Goal: Transaction & Acquisition: Download file/media

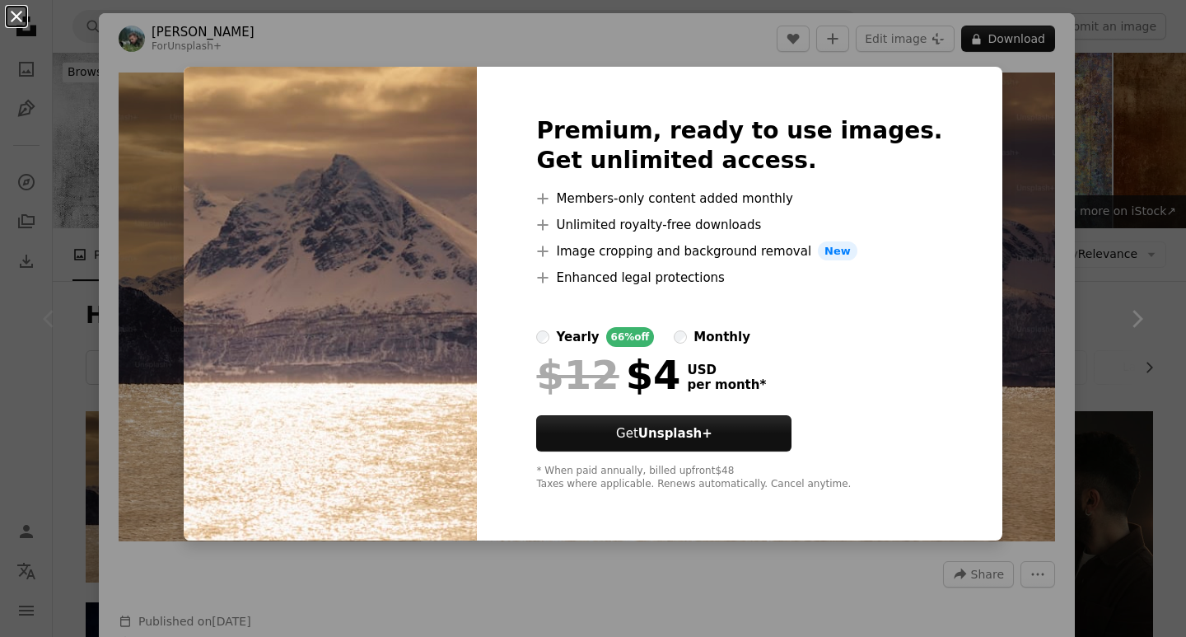
click at [12, 20] on button "An X shape" at bounding box center [17, 17] width 20 height 20
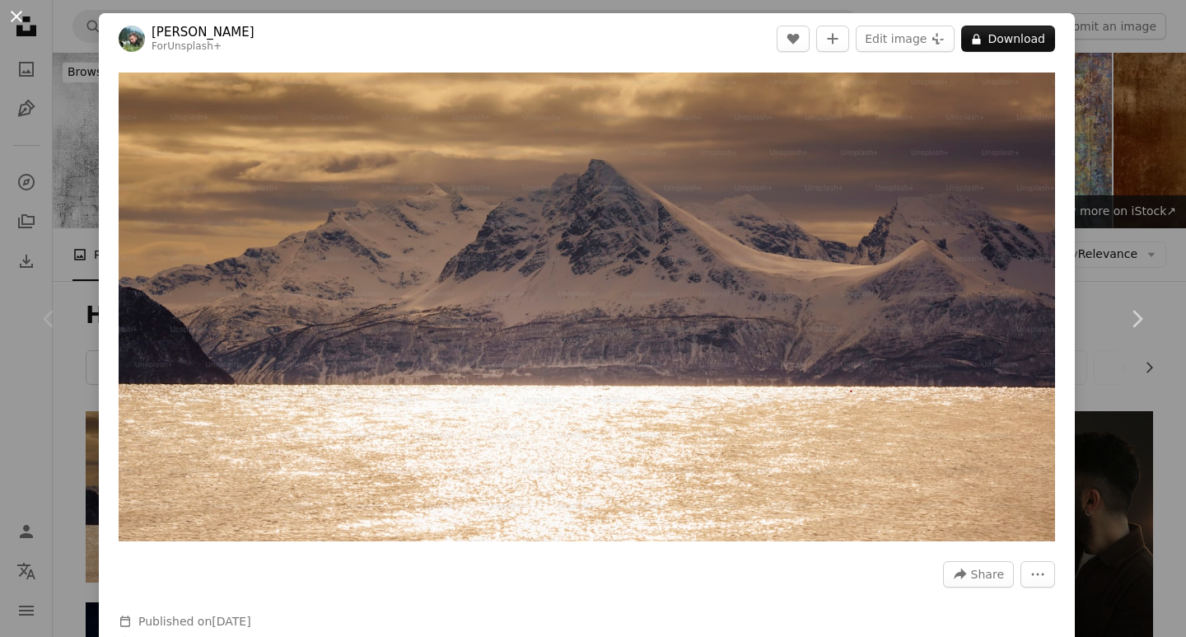
click at [16, 18] on button "An X shape" at bounding box center [17, 17] width 20 height 20
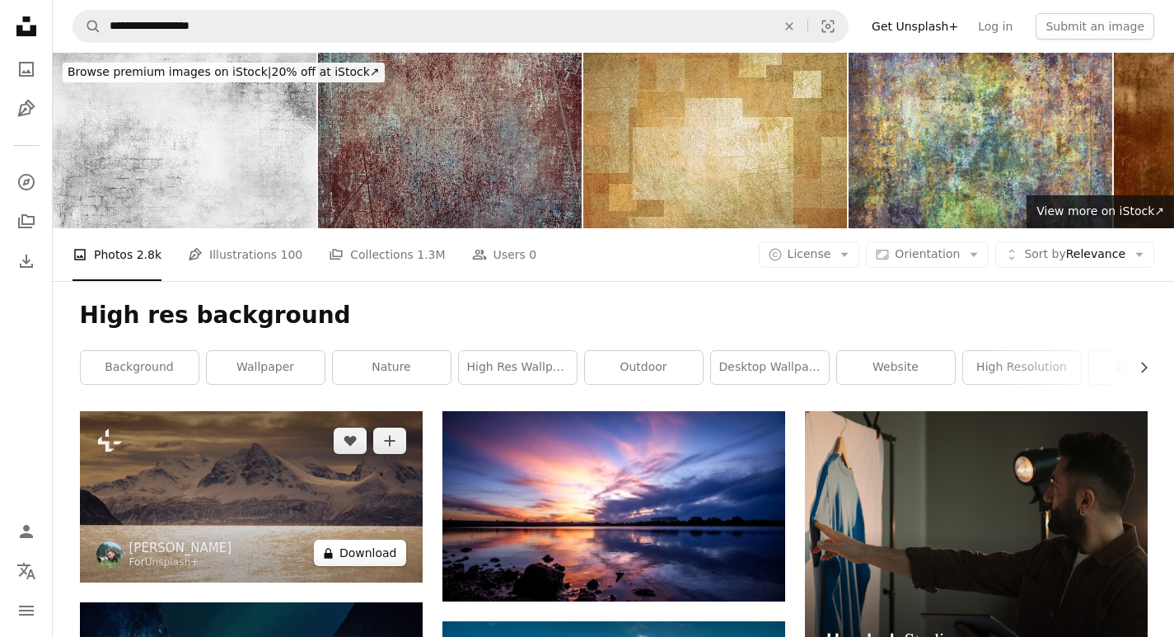
click at [388, 539] on button "A lock Download" at bounding box center [360, 552] width 92 height 26
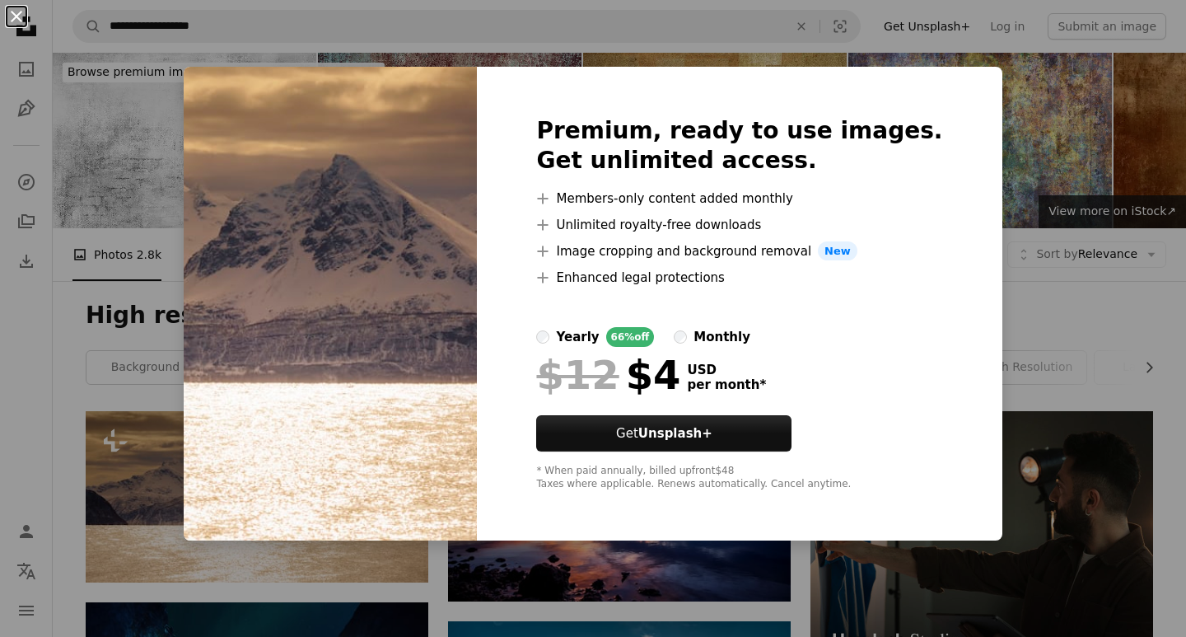
click at [26, 19] on button "An X shape" at bounding box center [17, 17] width 20 height 20
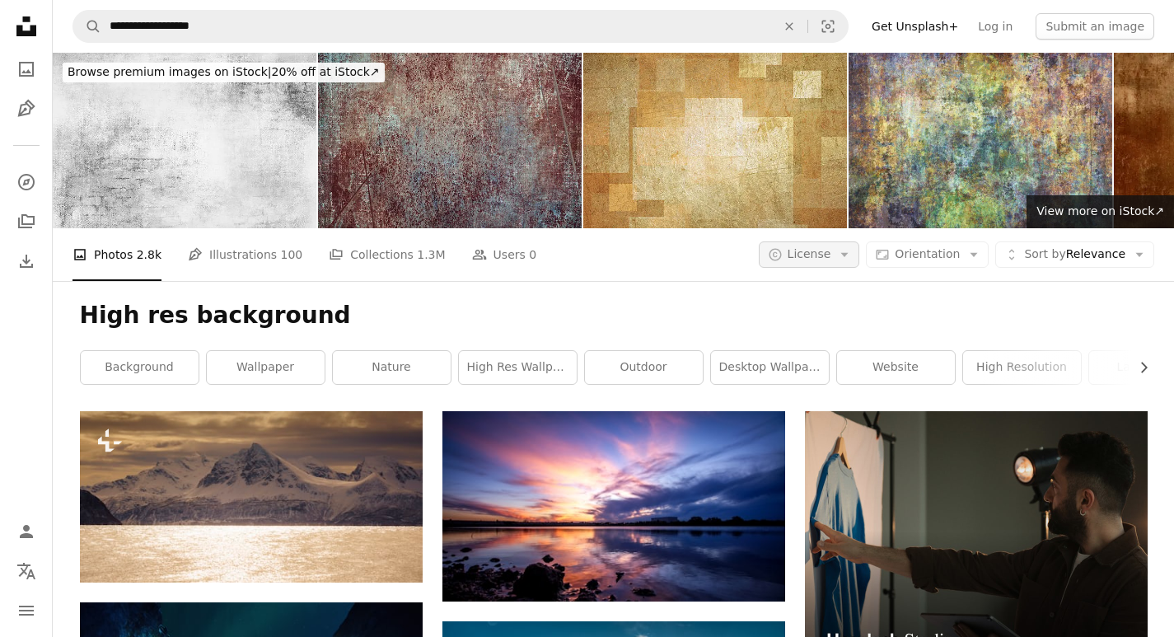
click at [847, 241] on button "A copyright icon © License Arrow down" at bounding box center [808, 254] width 101 height 26
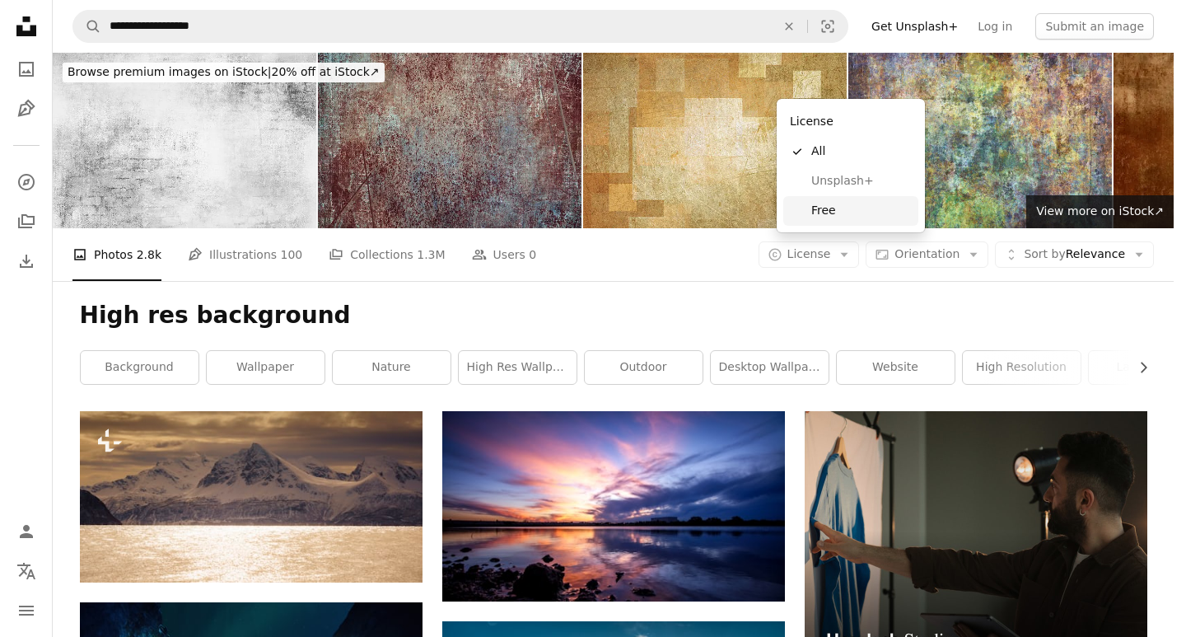
click at [812, 208] on span "Free" at bounding box center [861, 211] width 100 height 16
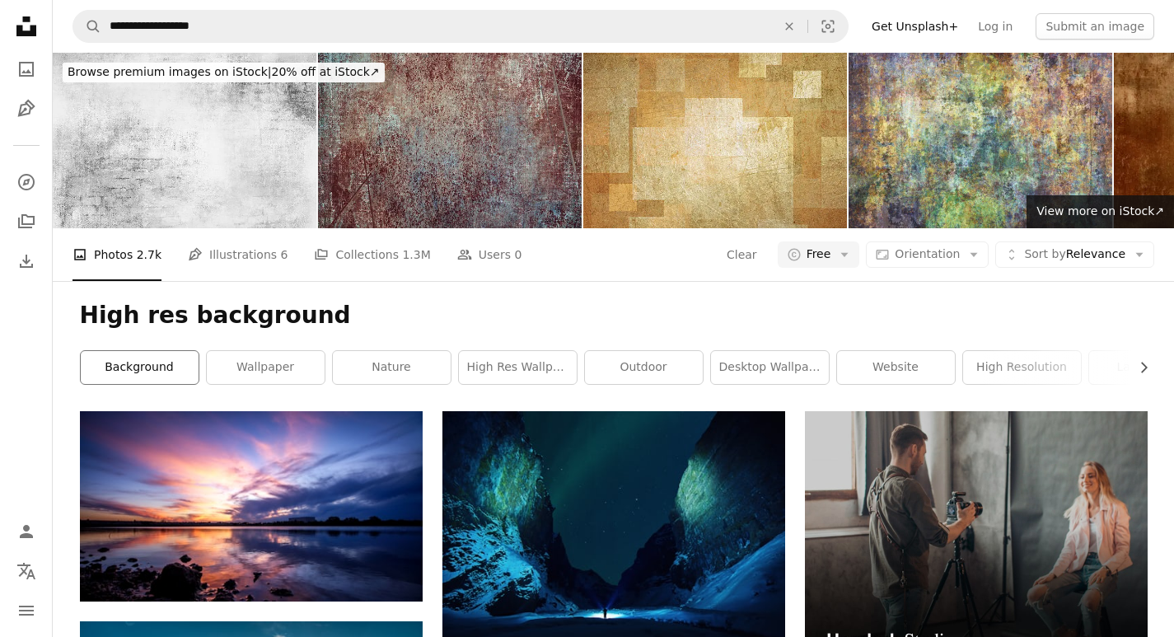
click at [84, 351] on link "background" at bounding box center [140, 367] width 118 height 33
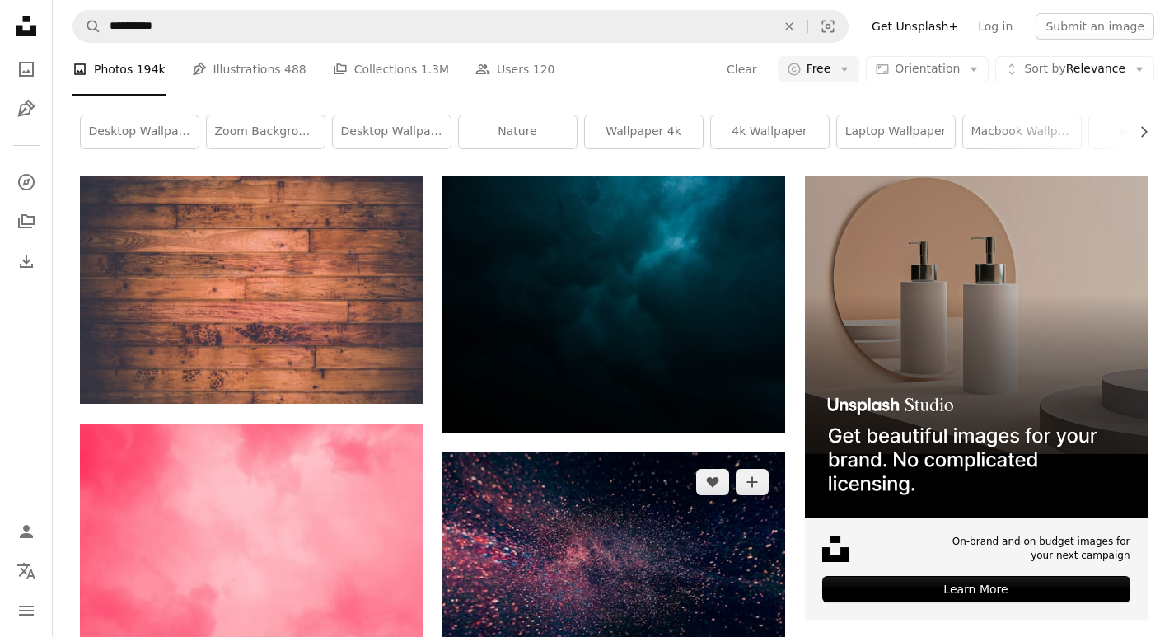
scroll to position [82, 0]
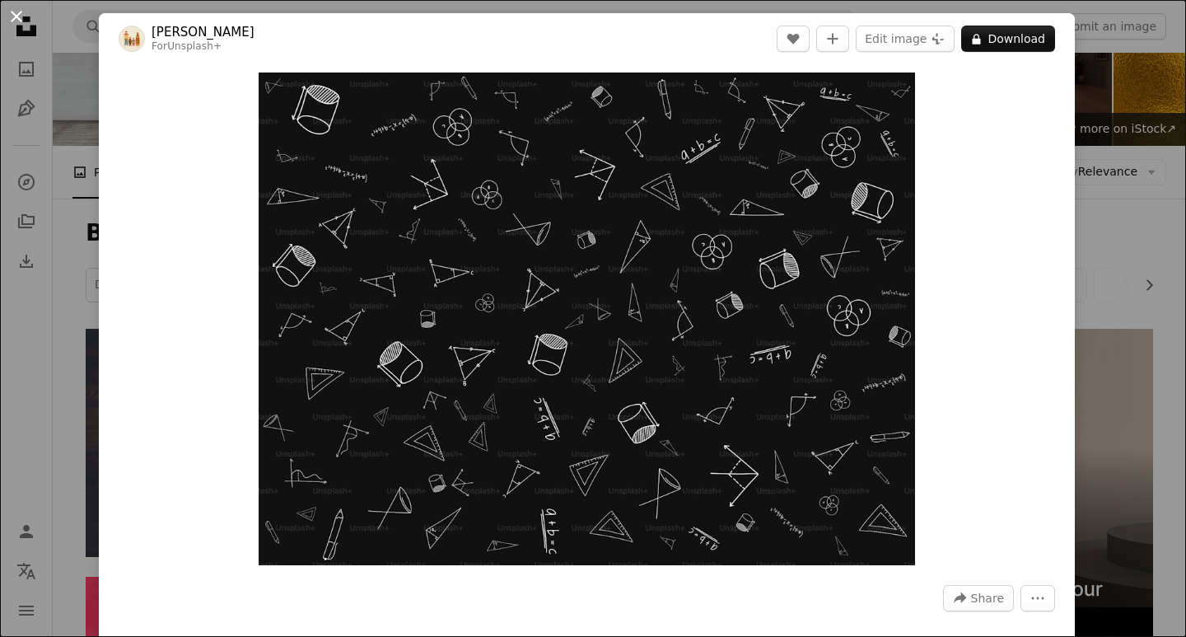
click at [21, 16] on button "An X shape" at bounding box center [17, 17] width 20 height 20
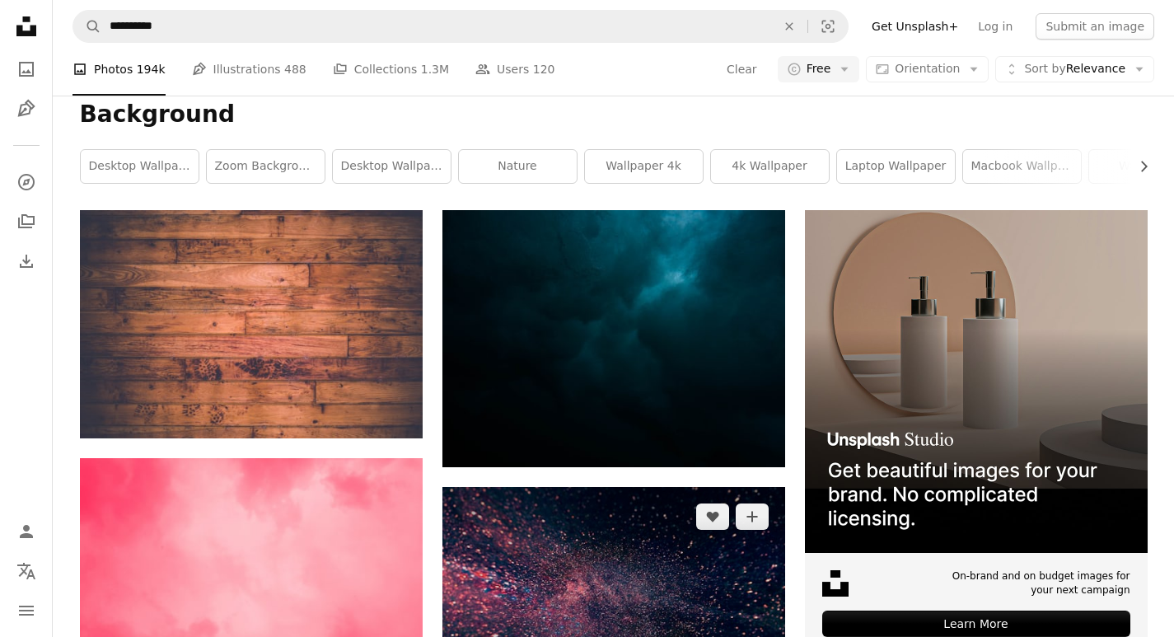
scroll to position [412, 0]
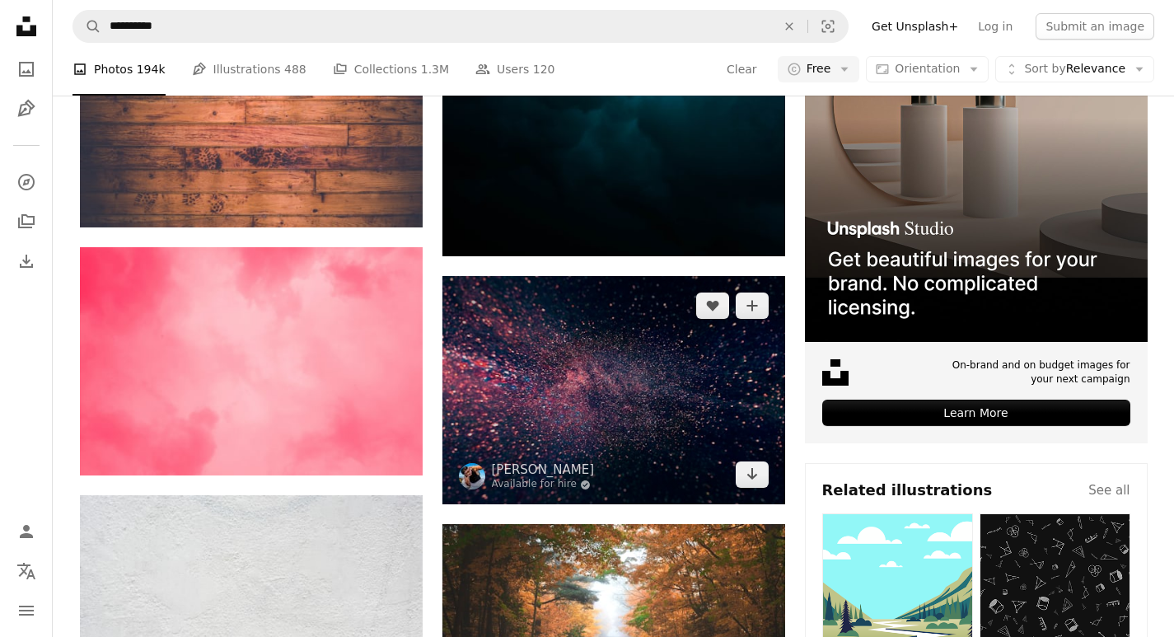
click at [589, 276] on img at bounding box center [613, 390] width 343 height 228
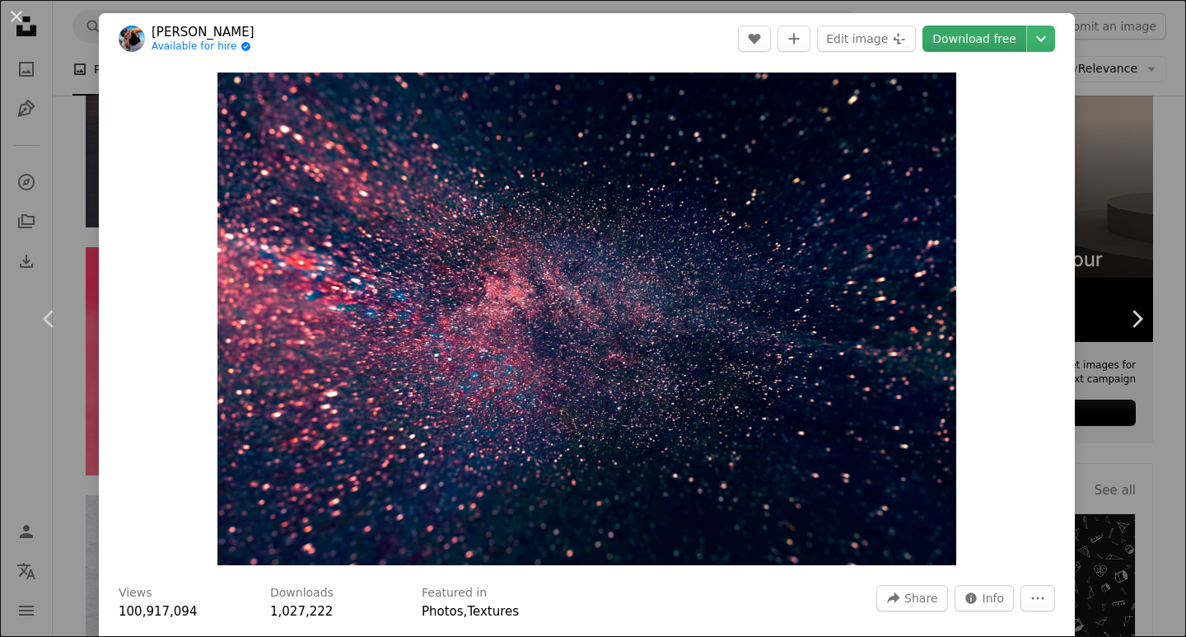
click at [978, 36] on link "Download free" at bounding box center [974, 39] width 104 height 26
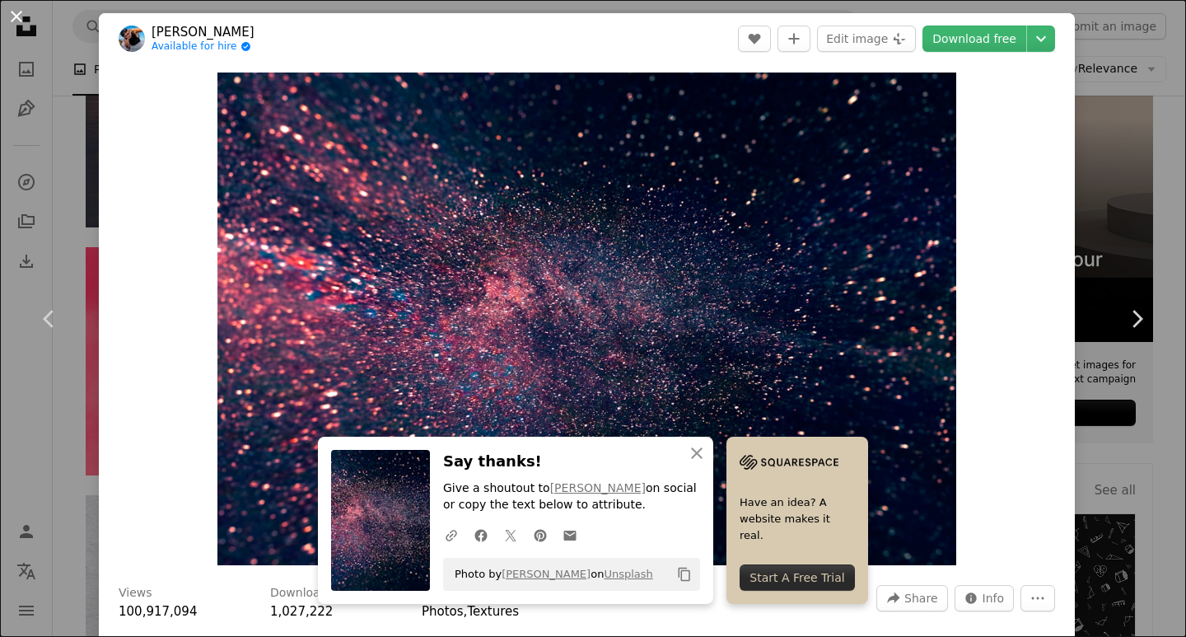
click at [26, 26] on button "An X shape" at bounding box center [17, 17] width 20 height 20
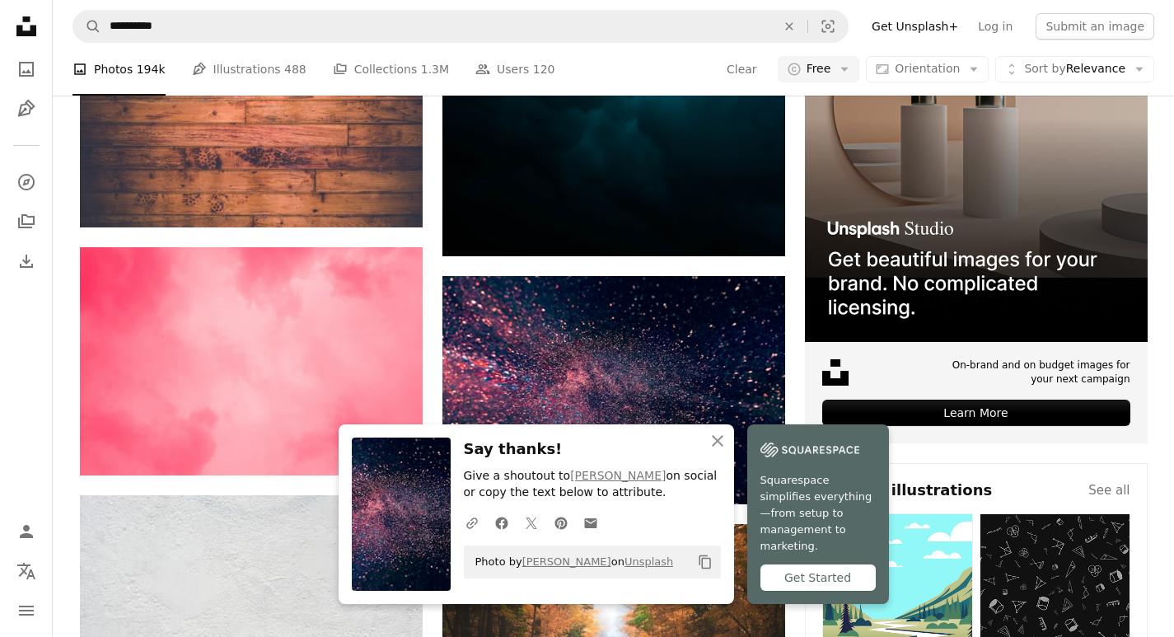
click at [21, 28] on icon at bounding box center [26, 26] width 20 height 20
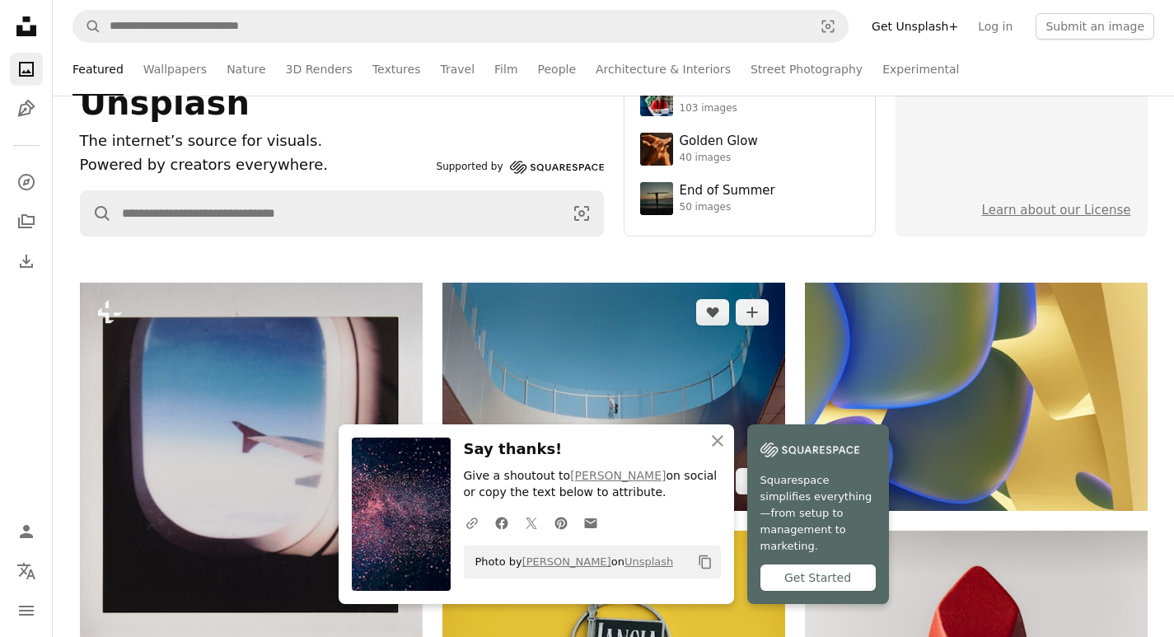
scroll to position [165, 0]
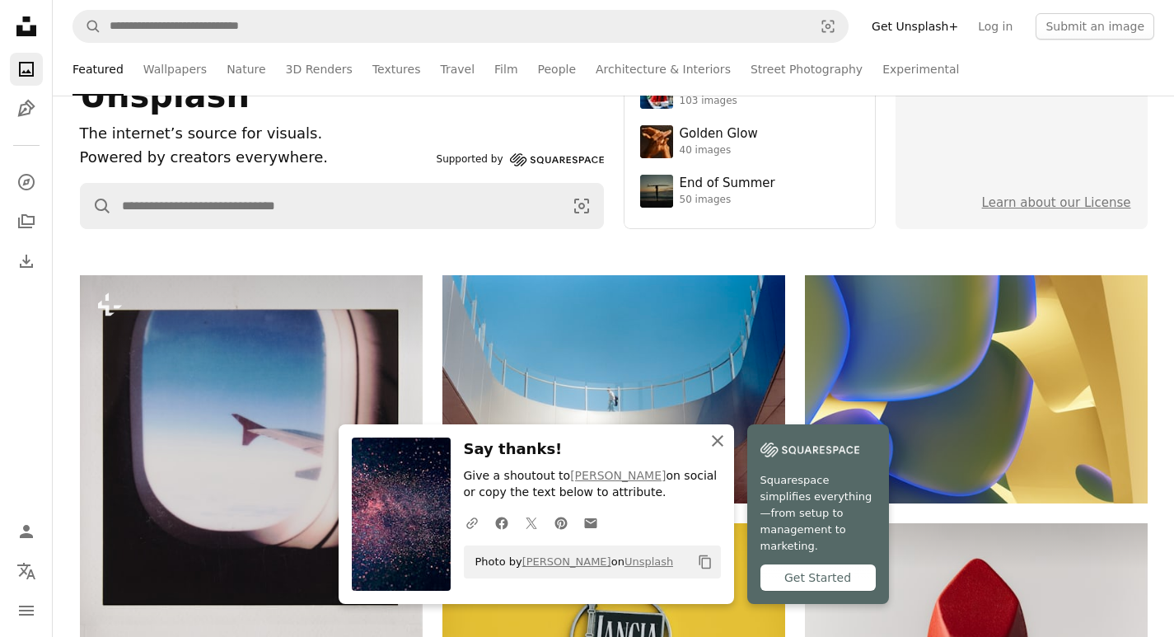
click at [727, 450] on icon "An X shape" at bounding box center [717, 441] width 20 height 20
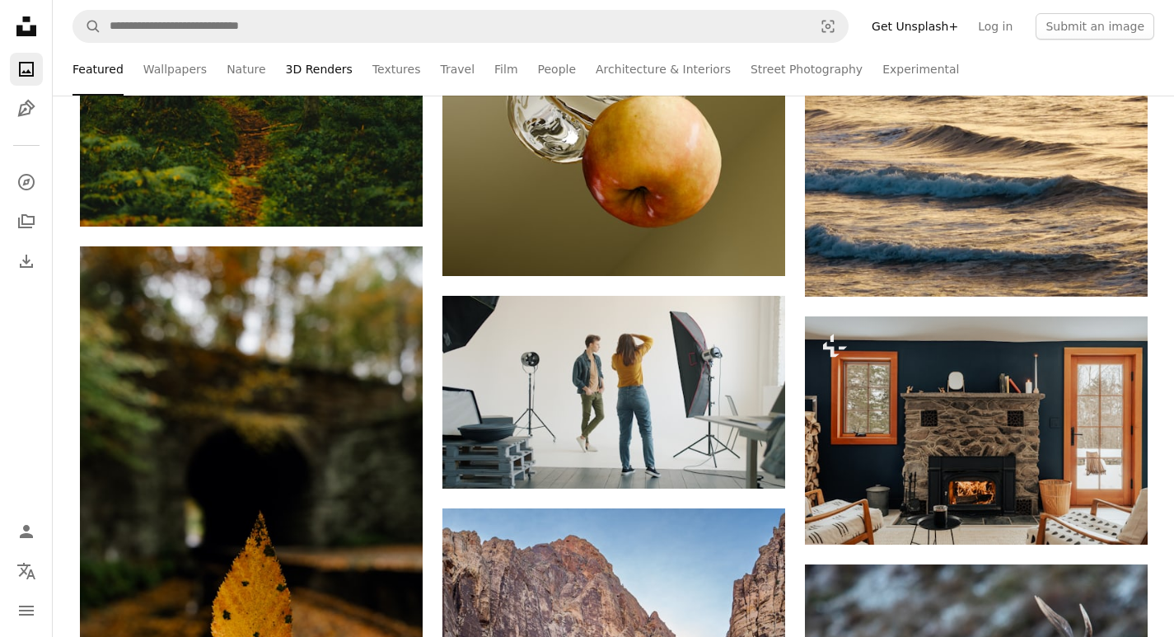
scroll to position [3459, 0]
